Goal: Check status: Check status

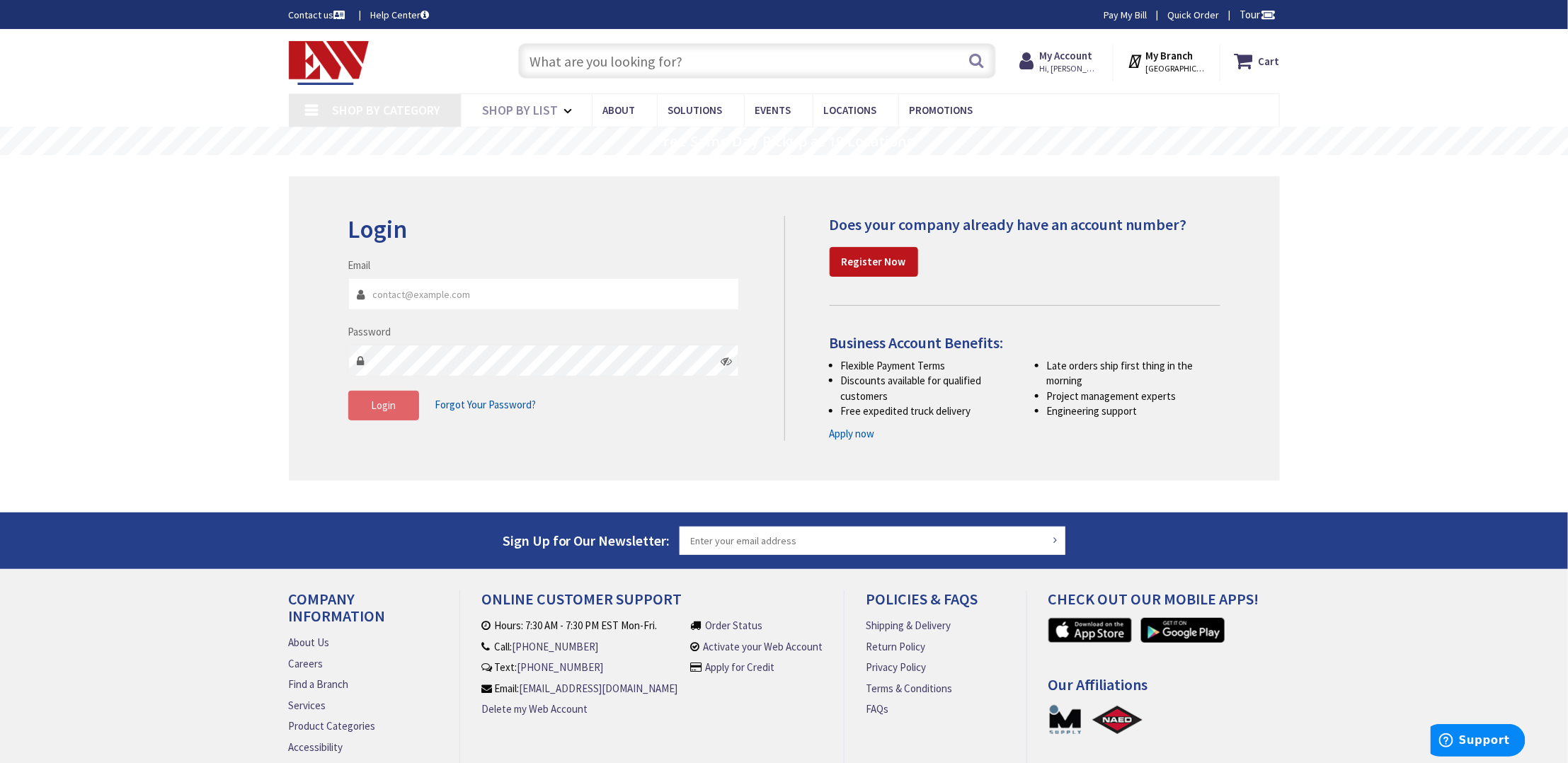
type input "[PERSON_NAME][EMAIL_ADDRESS][DOMAIN_NAME]"
click at [374, 395] on button "Login" at bounding box center [383, 405] width 71 height 30
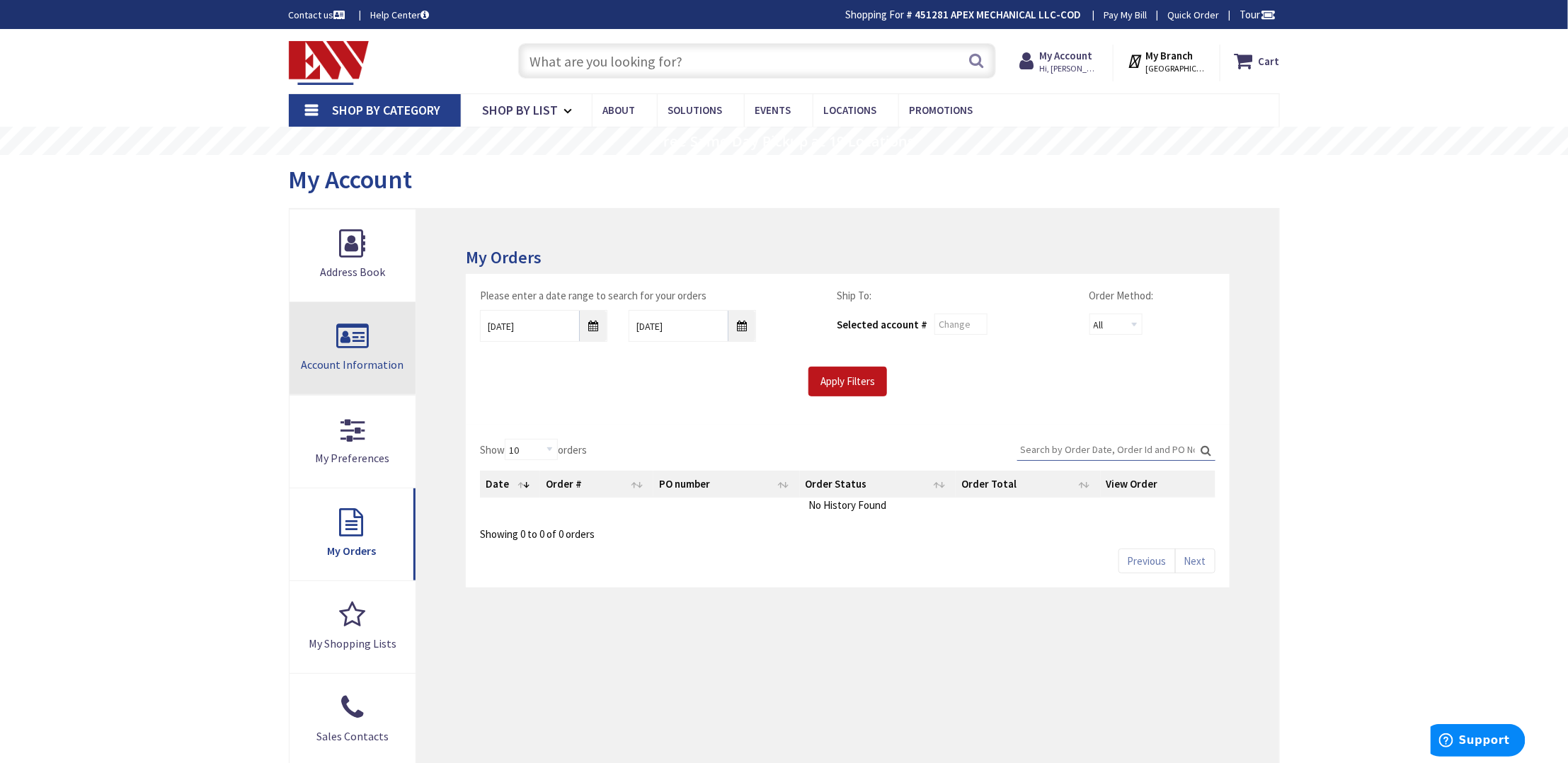
type input "[STREET_ADDRESS][US_STATE]"
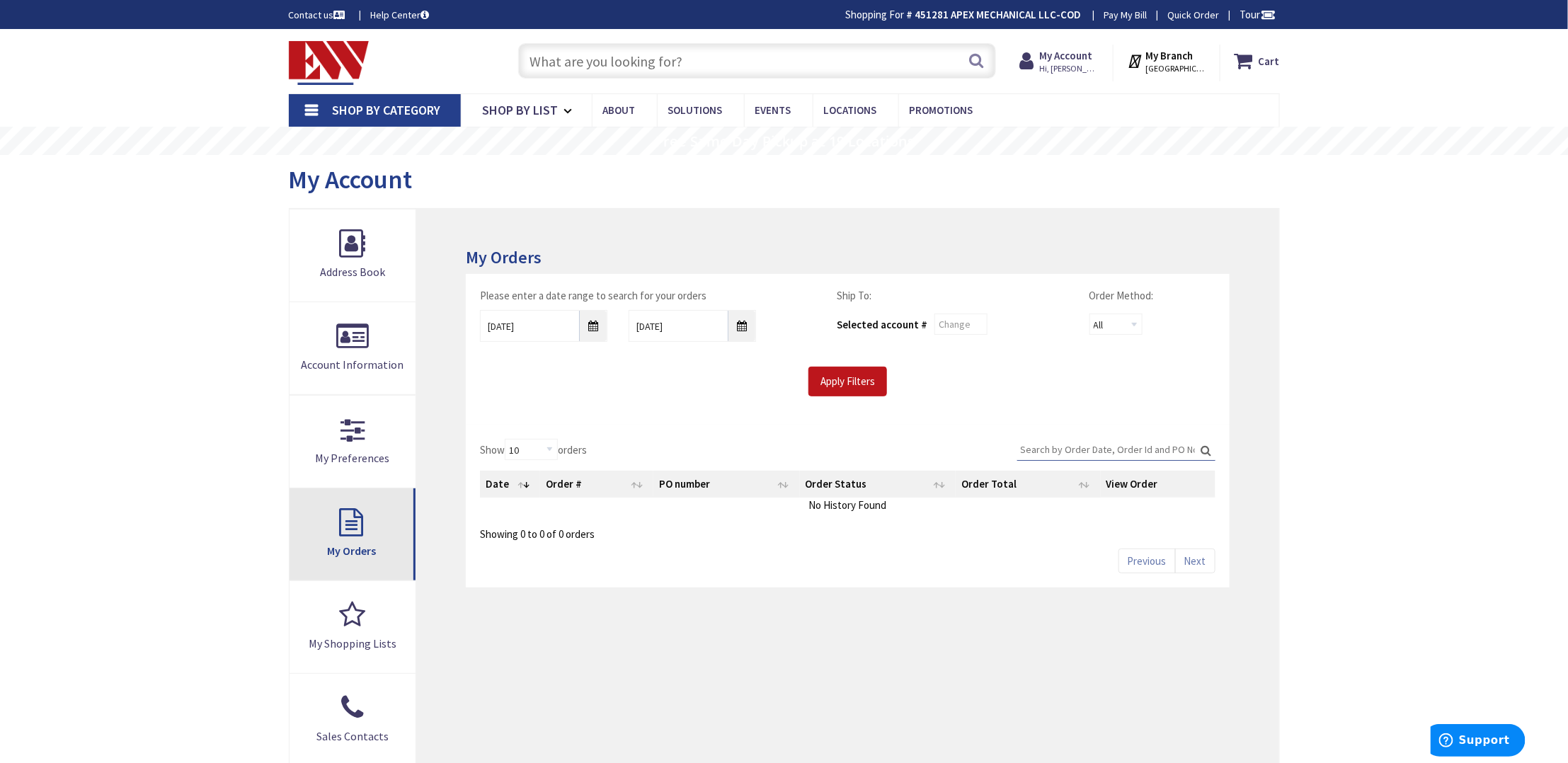
click at [368, 535] on link "My Orders" at bounding box center [353, 534] width 127 height 92
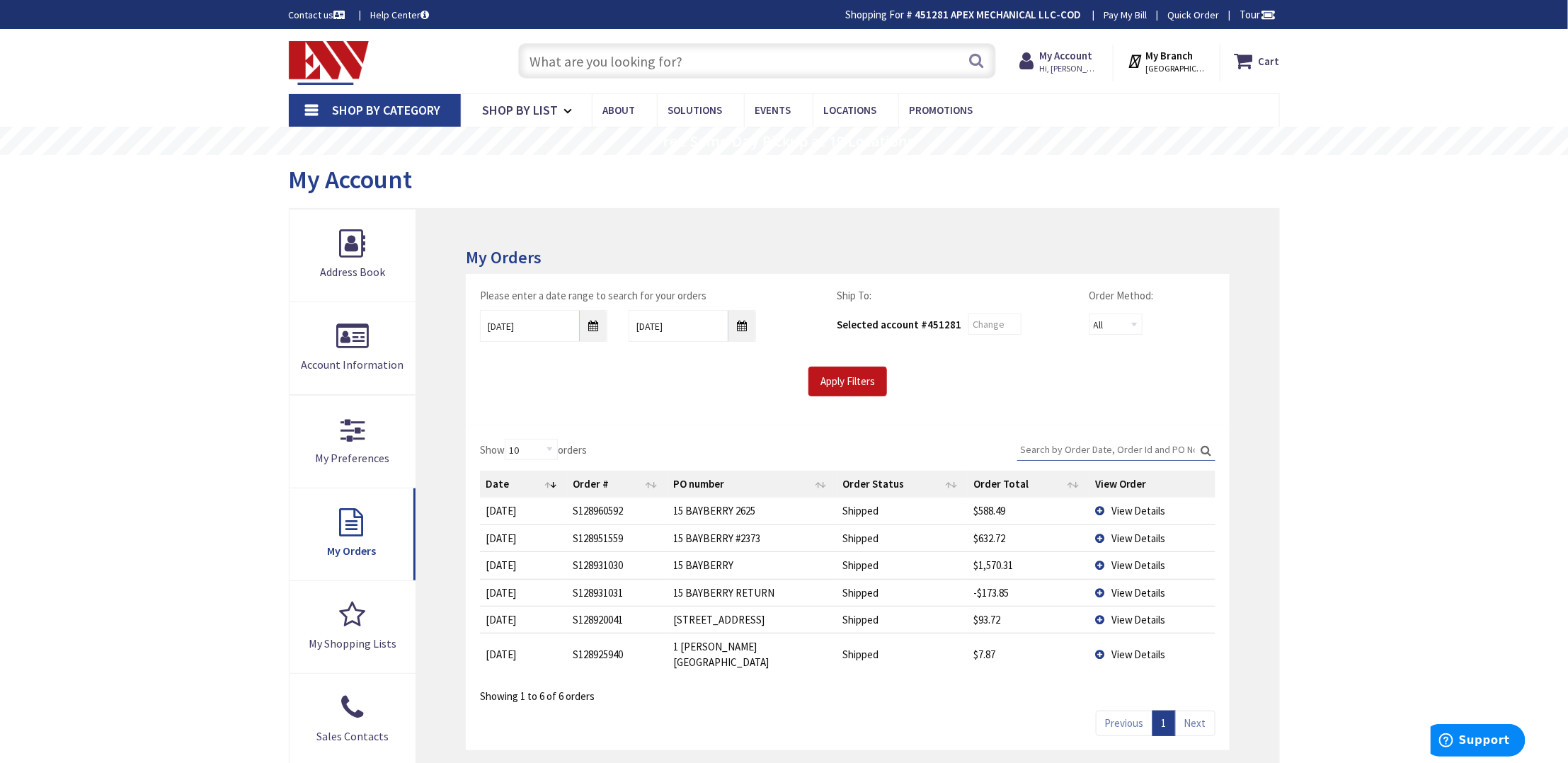
click at [1150, 593] on span "View Details" at bounding box center [1139, 593] width 54 height 14
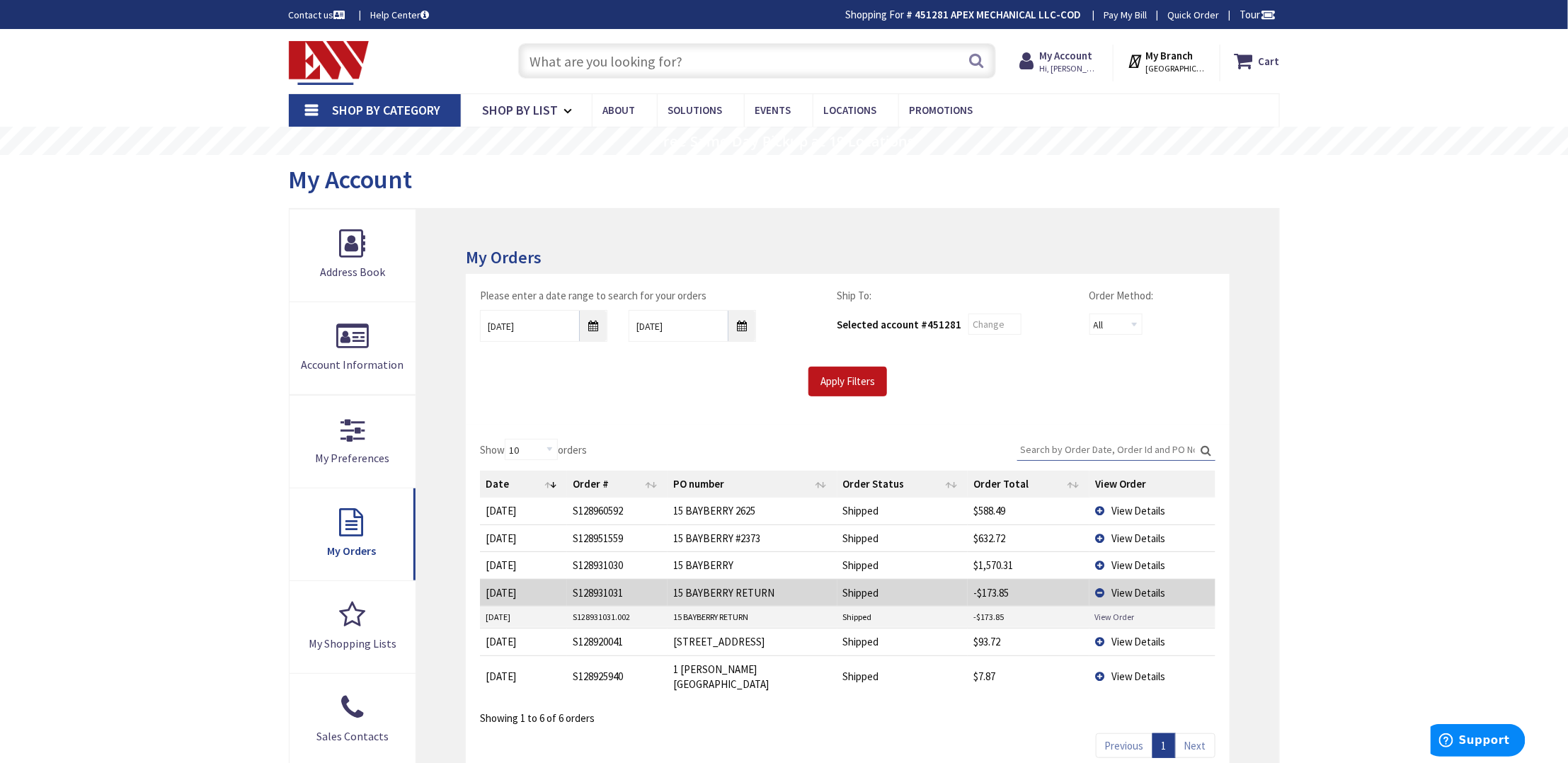
click at [1119, 614] on link "View Order" at bounding box center [1115, 617] width 40 height 12
click at [1137, 561] on span "View Details" at bounding box center [1139, 565] width 54 height 14
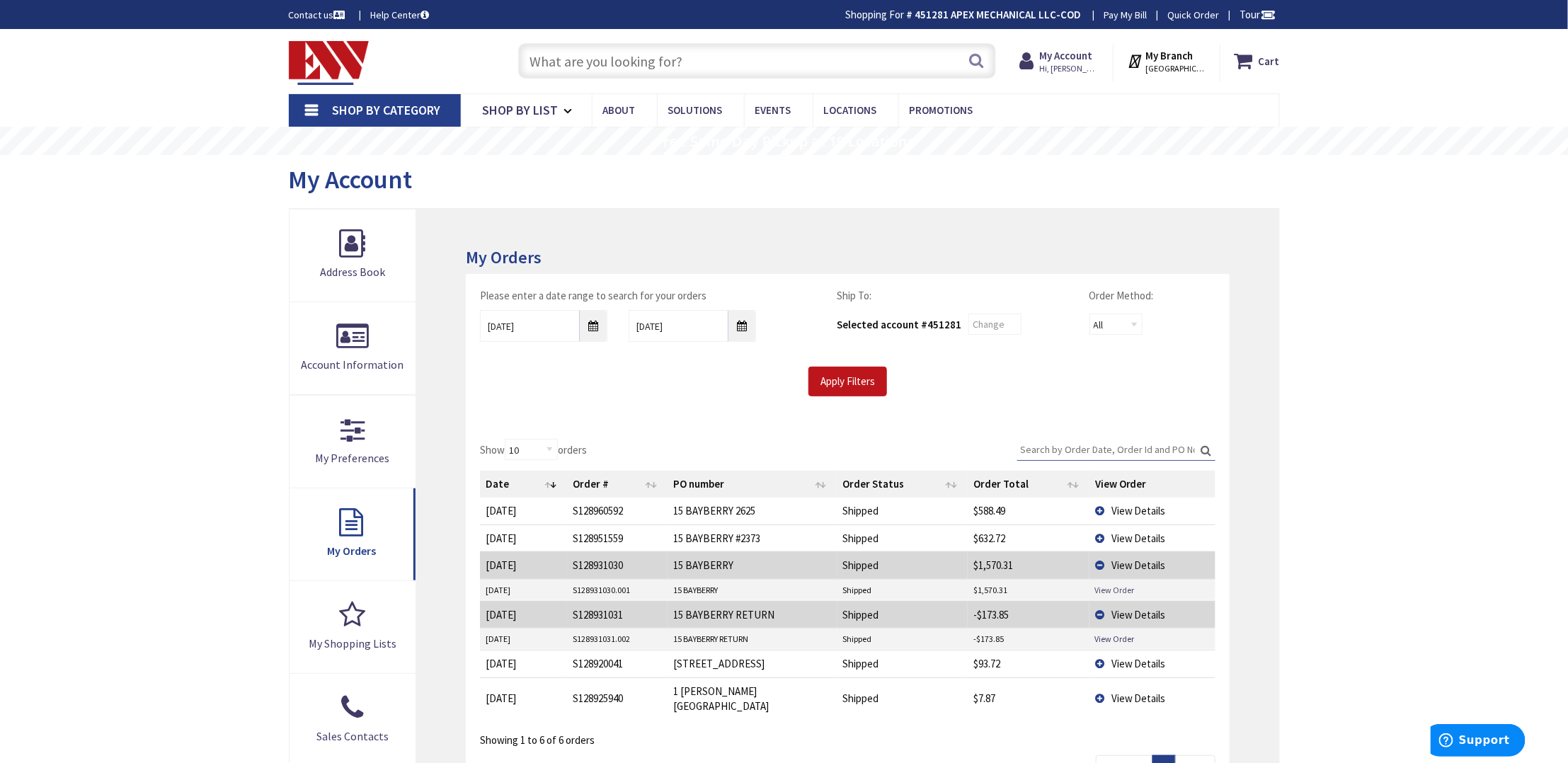
click at [1117, 590] on link "View Order" at bounding box center [1115, 590] width 40 height 12
click at [1150, 536] on span "View Details" at bounding box center [1139, 538] width 54 height 14
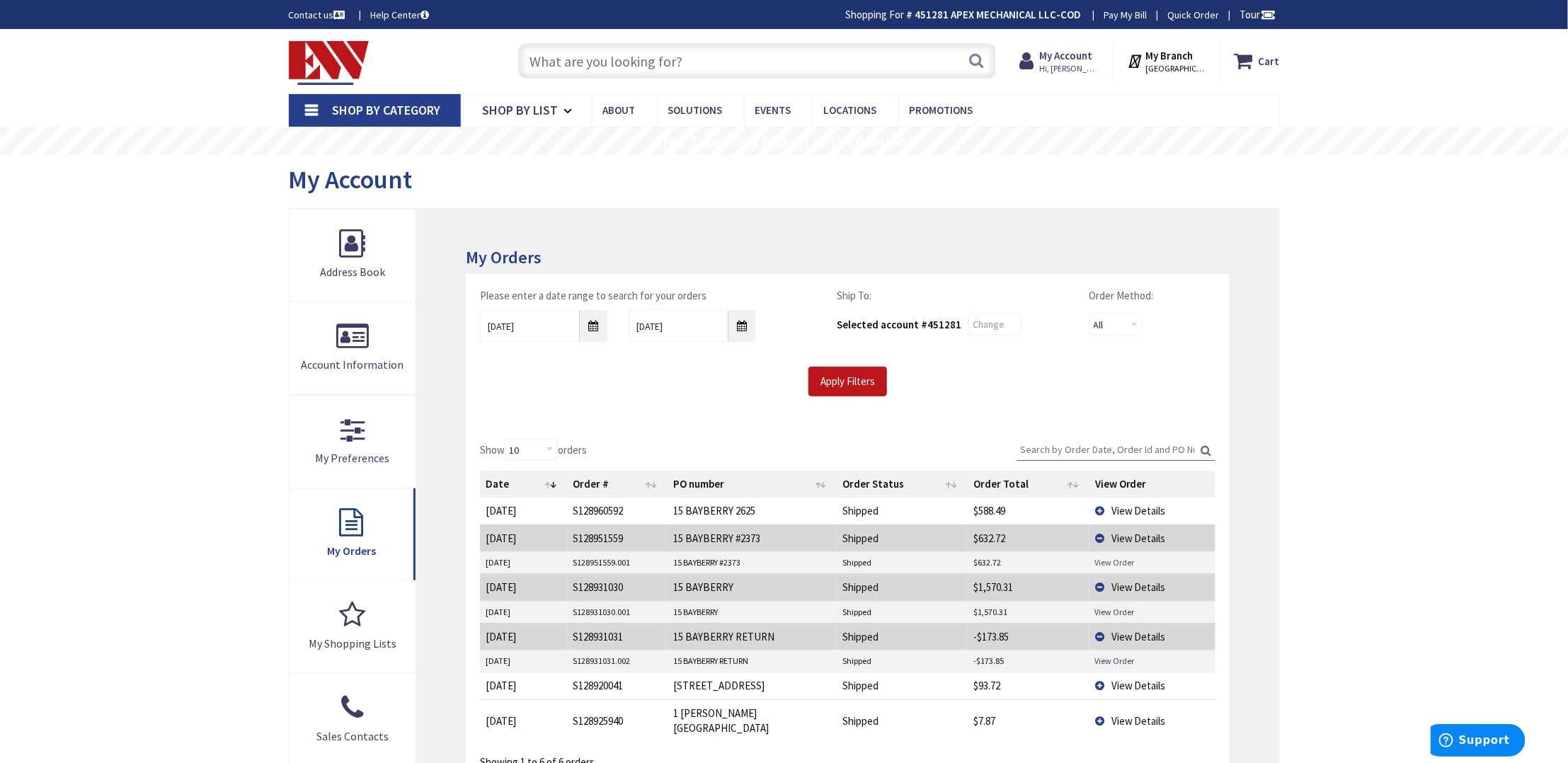
click at [1126, 568] on link "View Order" at bounding box center [1115, 562] width 40 height 12
click at [1108, 561] on link "View Order" at bounding box center [1115, 562] width 40 height 12
click at [1128, 534] on span "View Details" at bounding box center [1139, 538] width 54 height 14
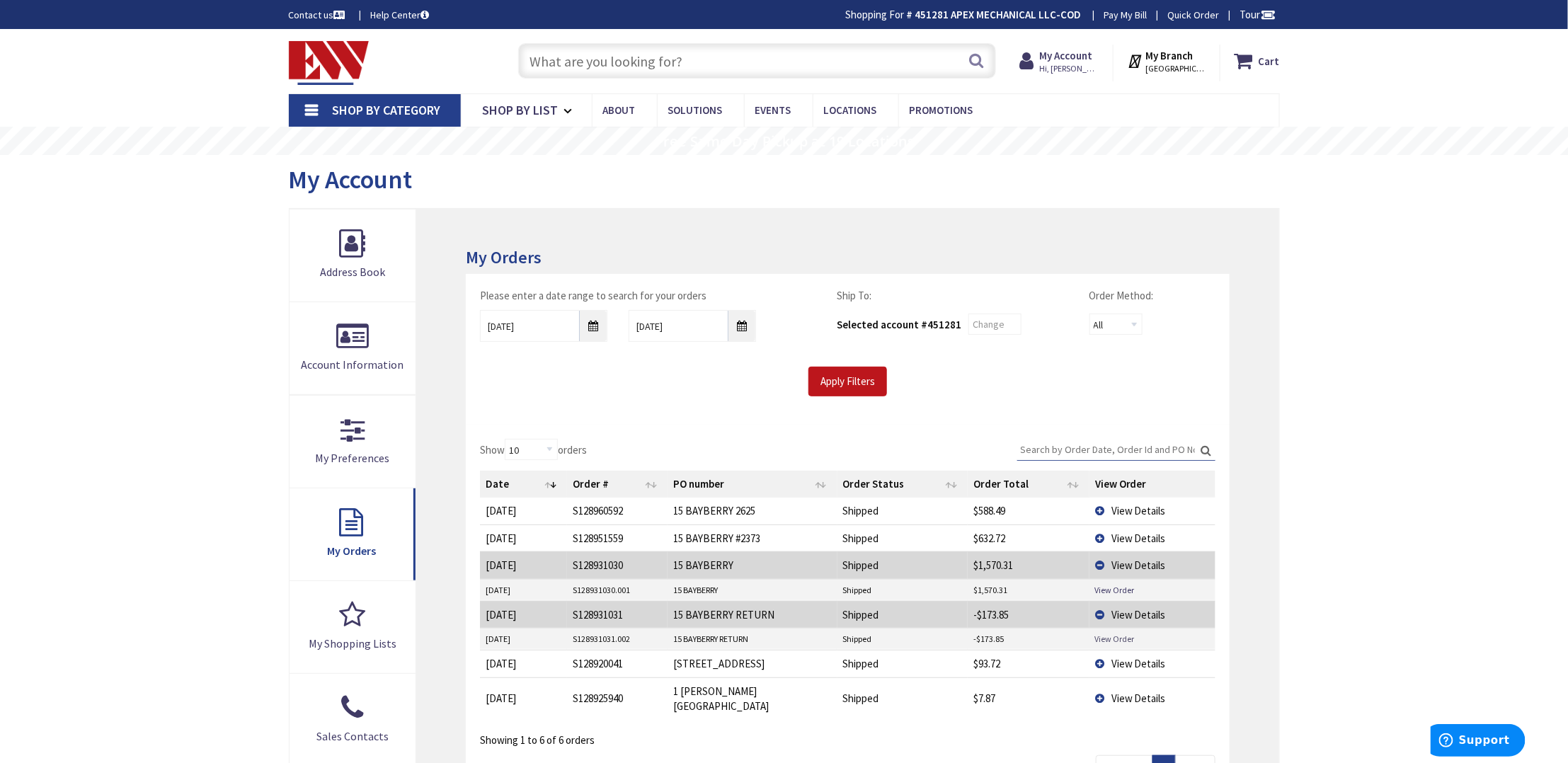
click at [1115, 638] on link "View Order" at bounding box center [1115, 639] width 40 height 12
click at [1098, 568] on td "View Details" at bounding box center [1152, 565] width 126 height 27
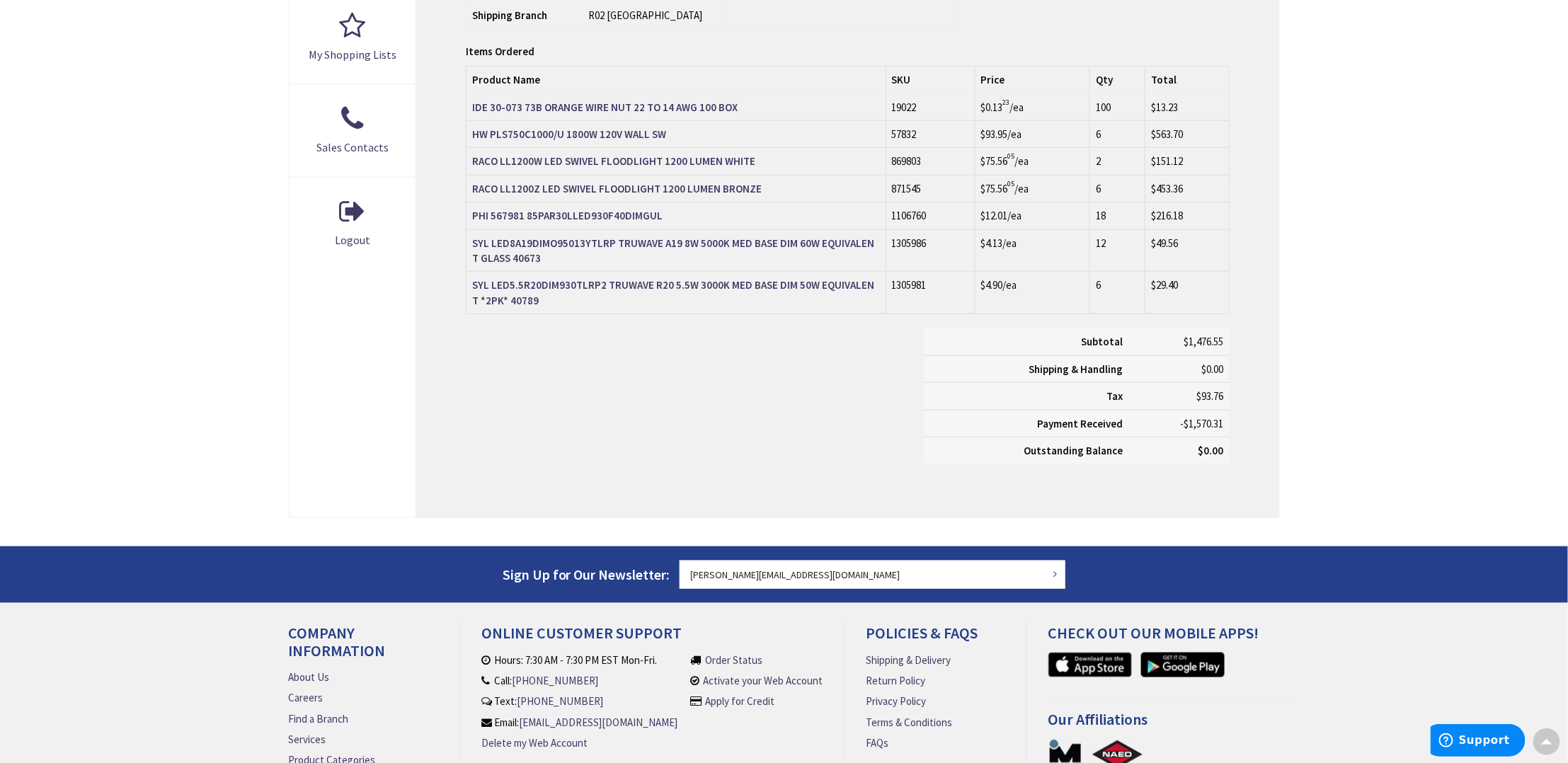
scroll to position [566, 0]
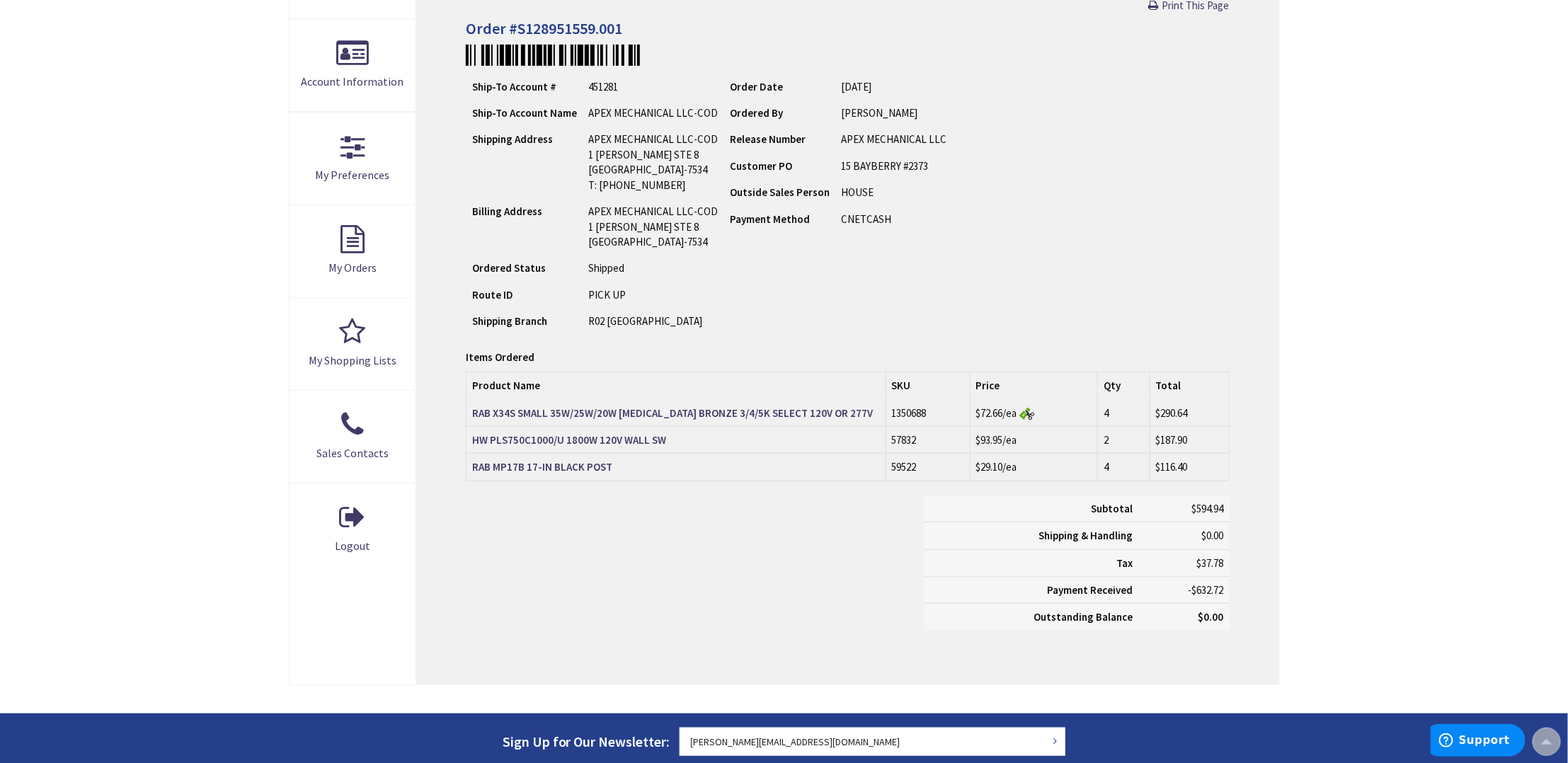
scroll to position [189, 0]
